Goal: Navigation & Orientation: Find specific page/section

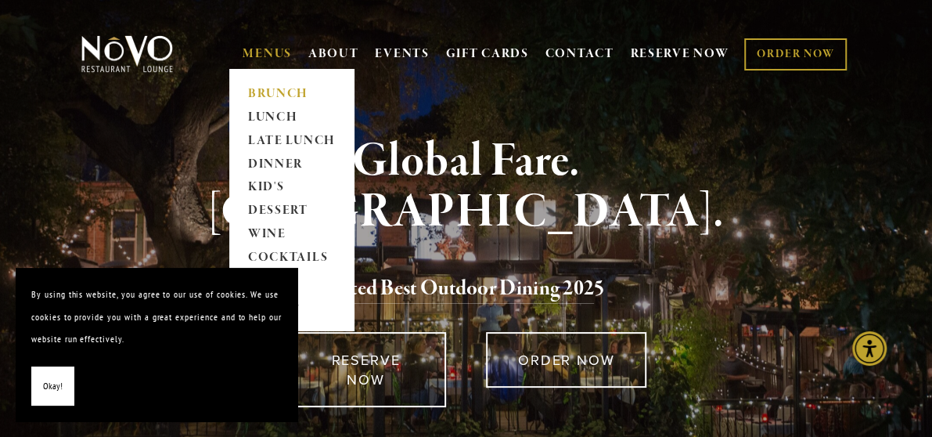
click at [261, 91] on link "BRUNCH" at bounding box center [292, 93] width 98 height 23
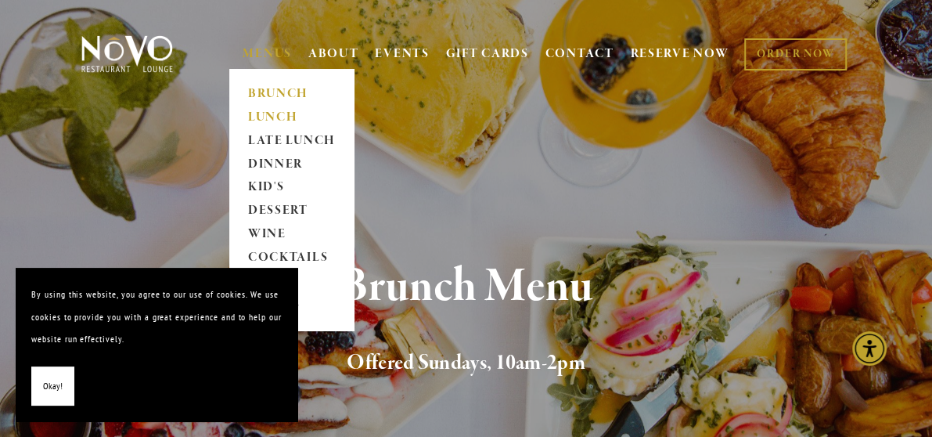
click at [264, 115] on link "LUNCH" at bounding box center [292, 117] width 98 height 23
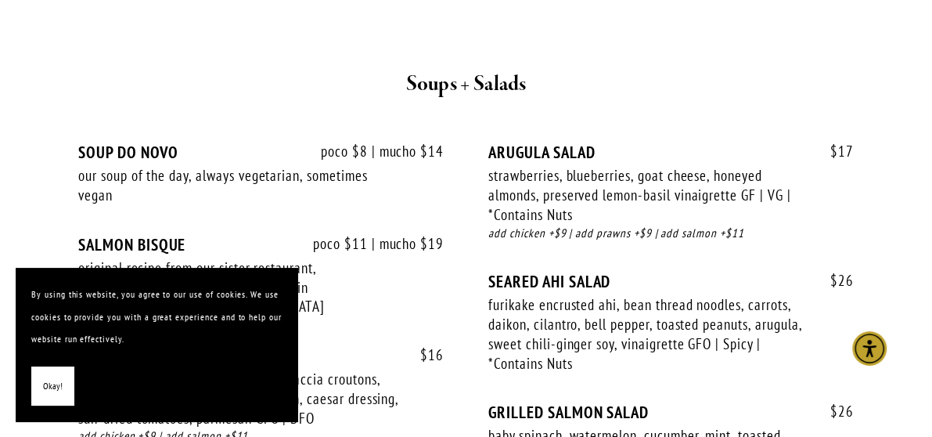
scroll to position [1846, 0]
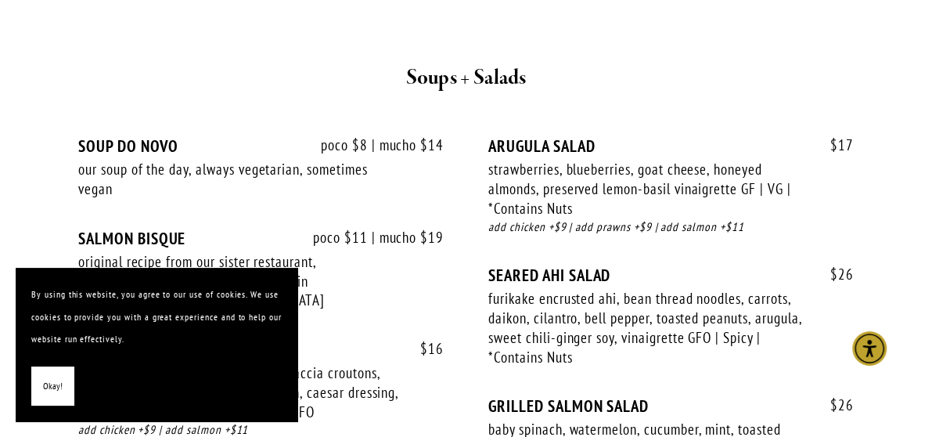
click at [304, 69] on h2 "Soups + Salads" at bounding box center [466, 78] width 728 height 33
